Goal: Register for event/course

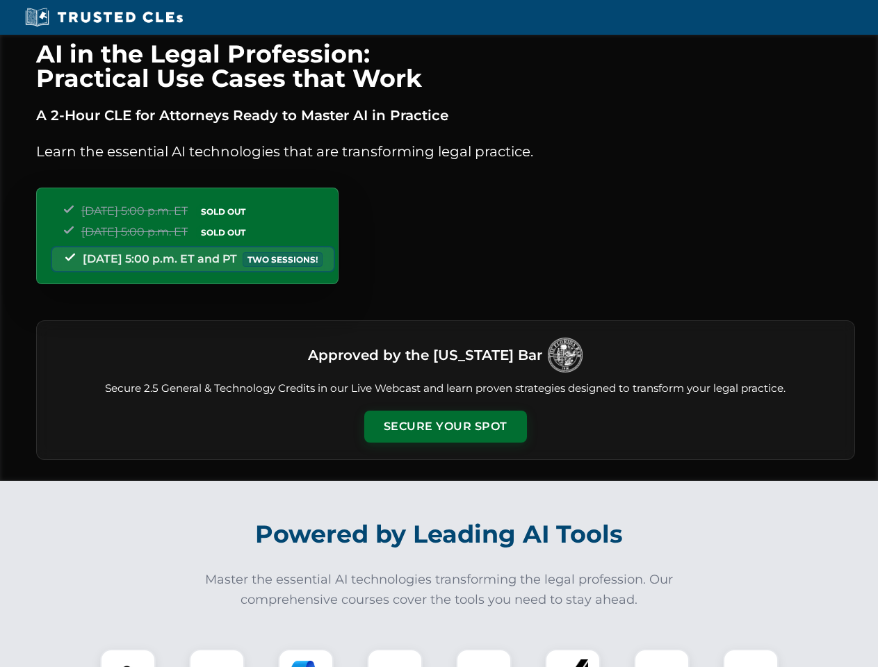
click at [445, 427] on button "Secure Your Spot" at bounding box center [445, 427] width 163 height 32
click at [128, 658] on img at bounding box center [128, 677] width 40 height 40
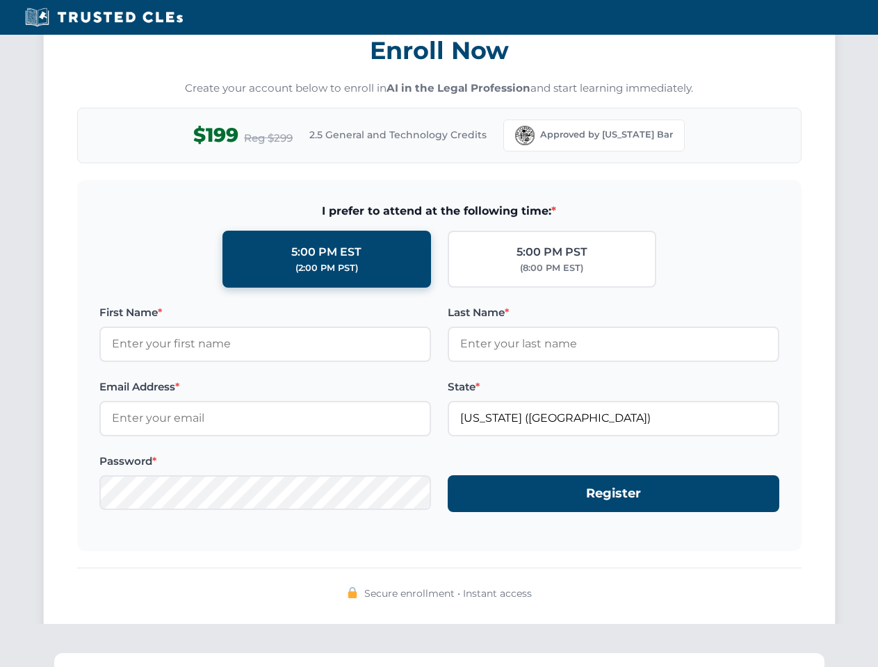
scroll to position [1365, 0]
